Goal: Find specific page/section: Find specific page/section

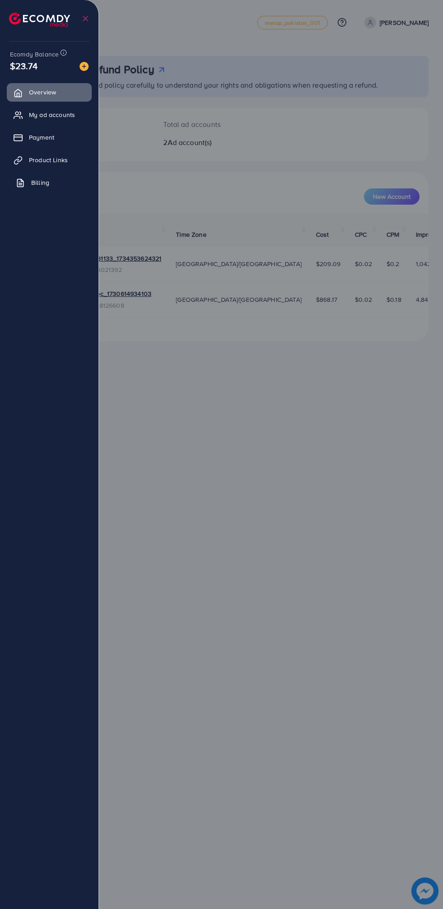
click at [27, 178] on link "Billing" at bounding box center [49, 182] width 85 height 18
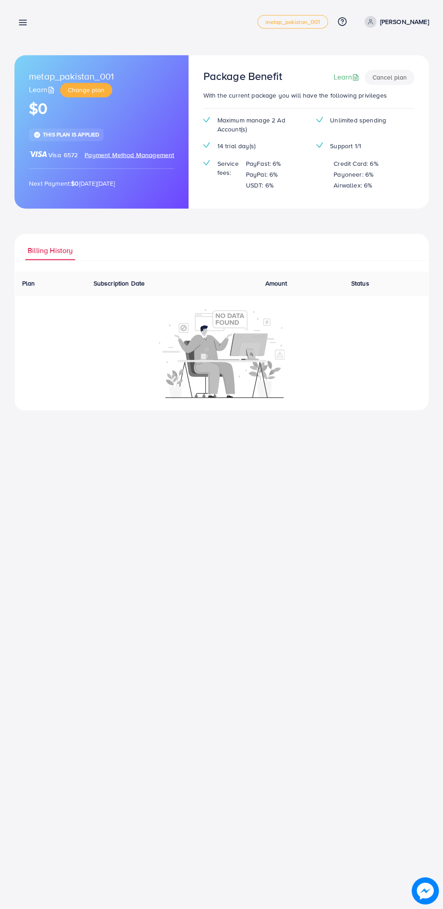
click at [23, 26] on line at bounding box center [22, 26] width 7 height 0
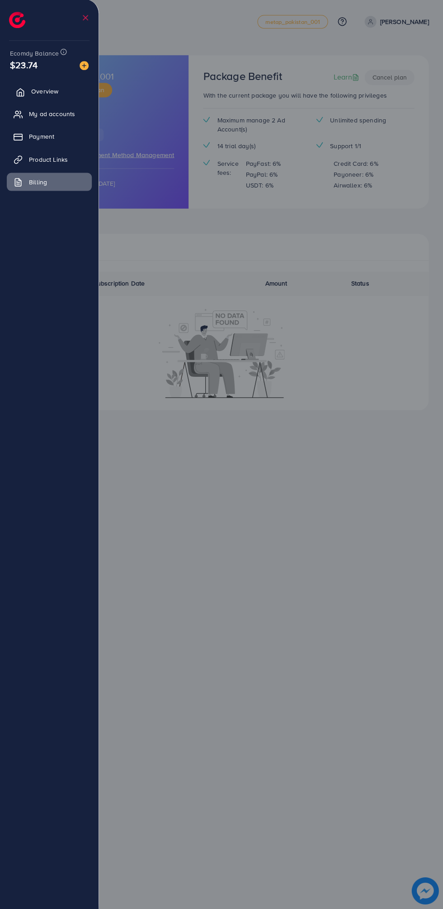
click at [18, 93] on icon at bounding box center [20, 93] width 9 height 9
